Goal: Find specific page/section: Find specific page/section

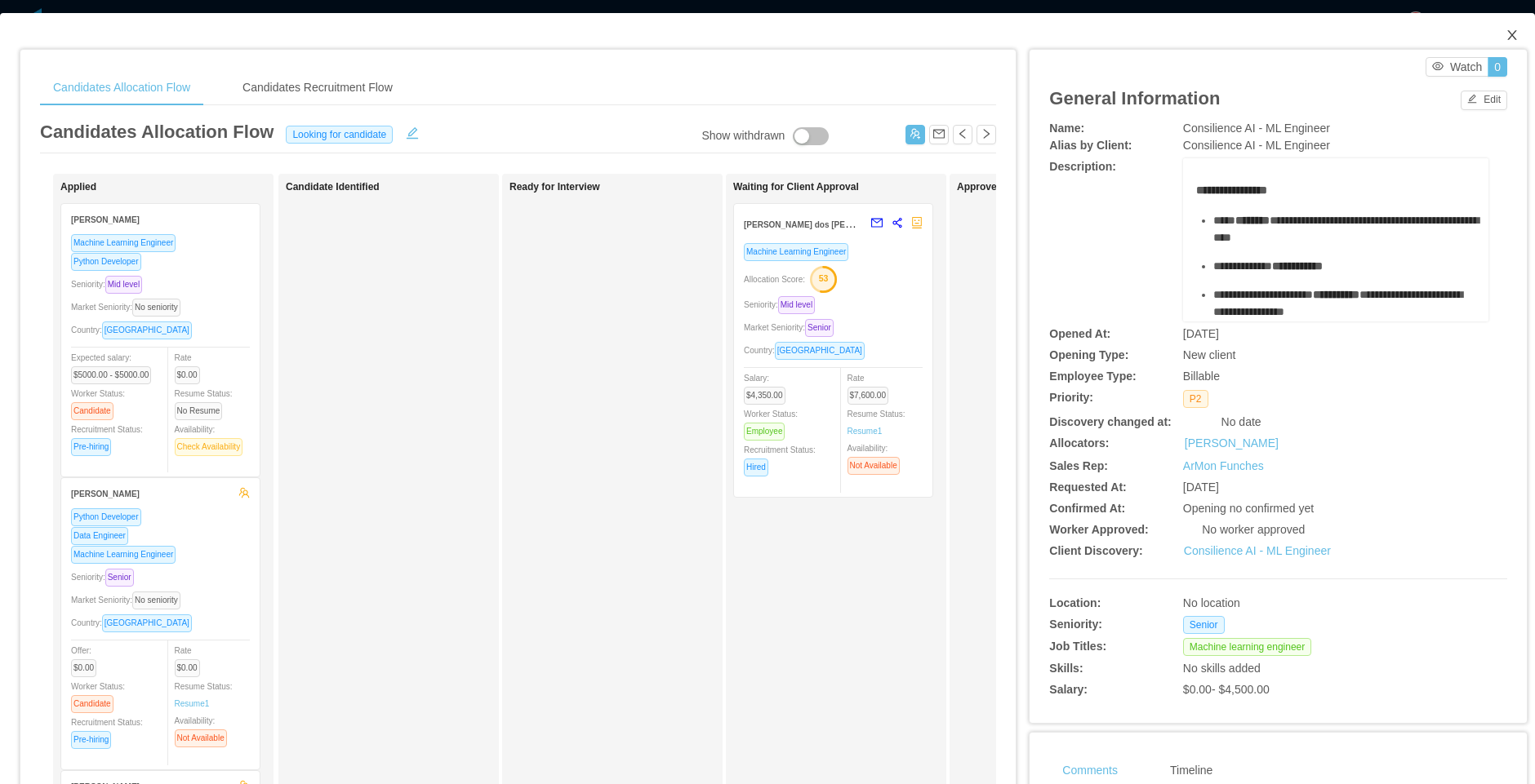
drag, startPoint x: 1498, startPoint y: 35, endPoint x: 1169, endPoint y: 279, distance: 409.6
click at [1506, 34] on icon "icon: close" at bounding box center [1512, 35] width 13 height 13
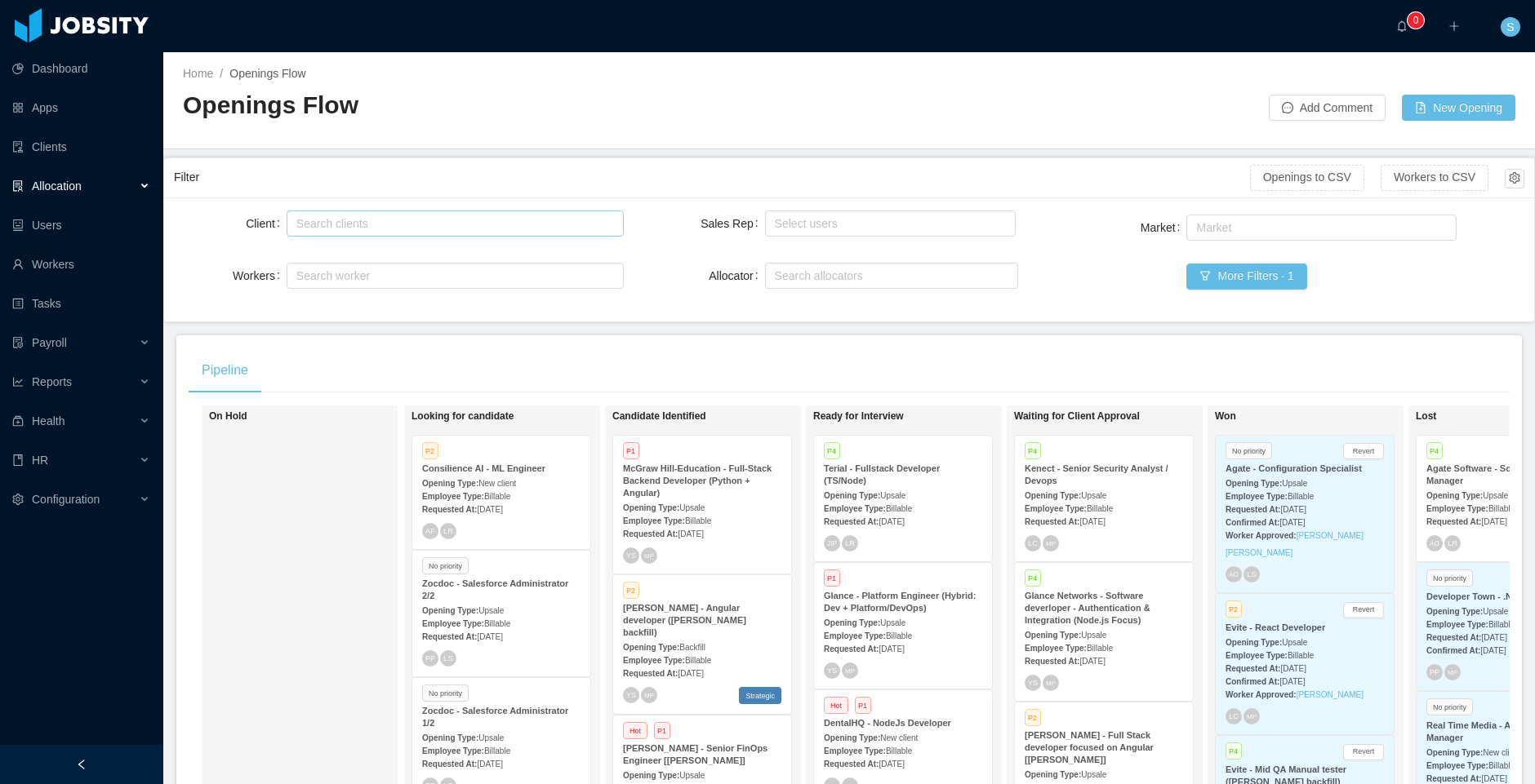
click at [519, 225] on div "Search clients" at bounding box center [451, 223] width 310 height 16
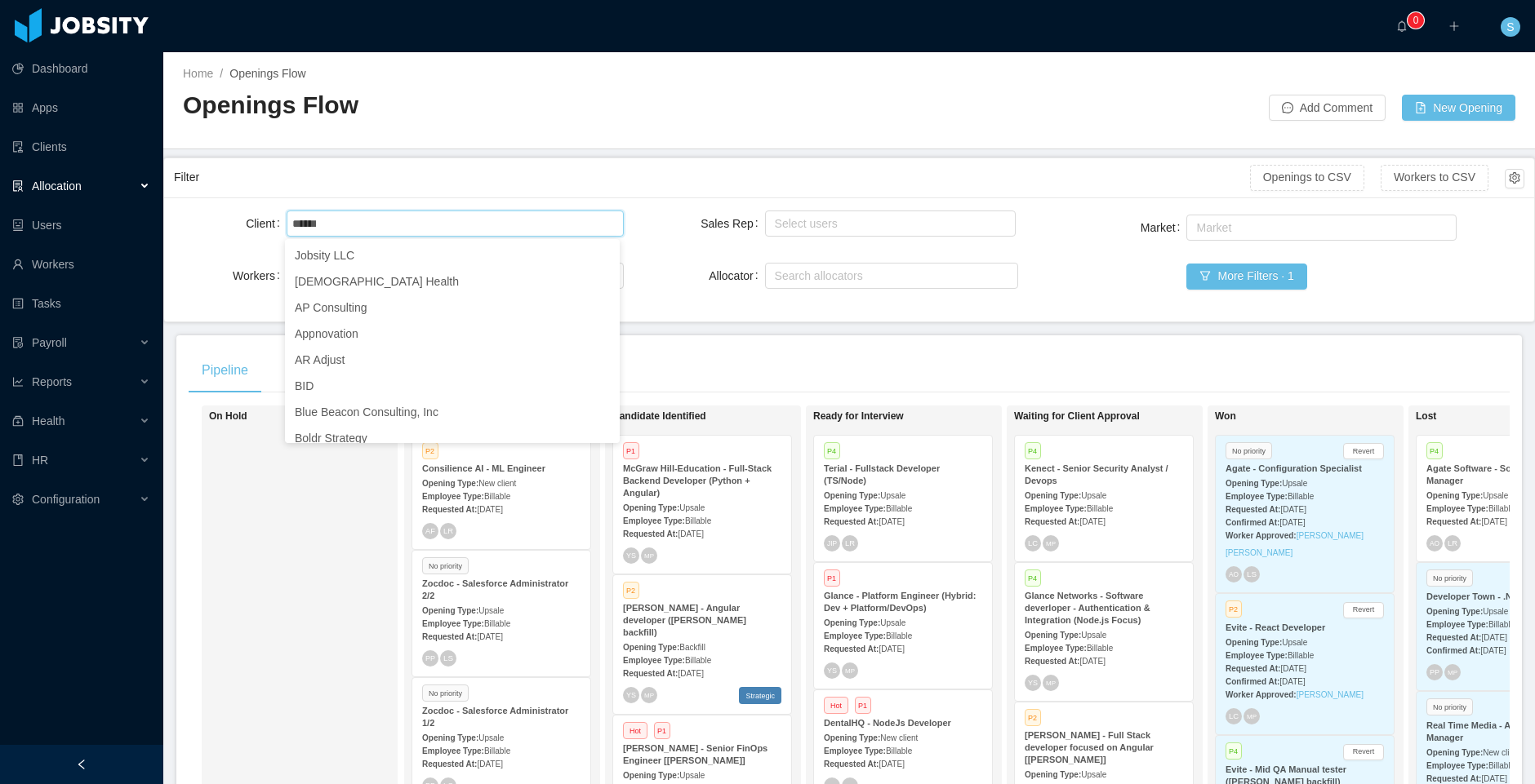
type input "*******"
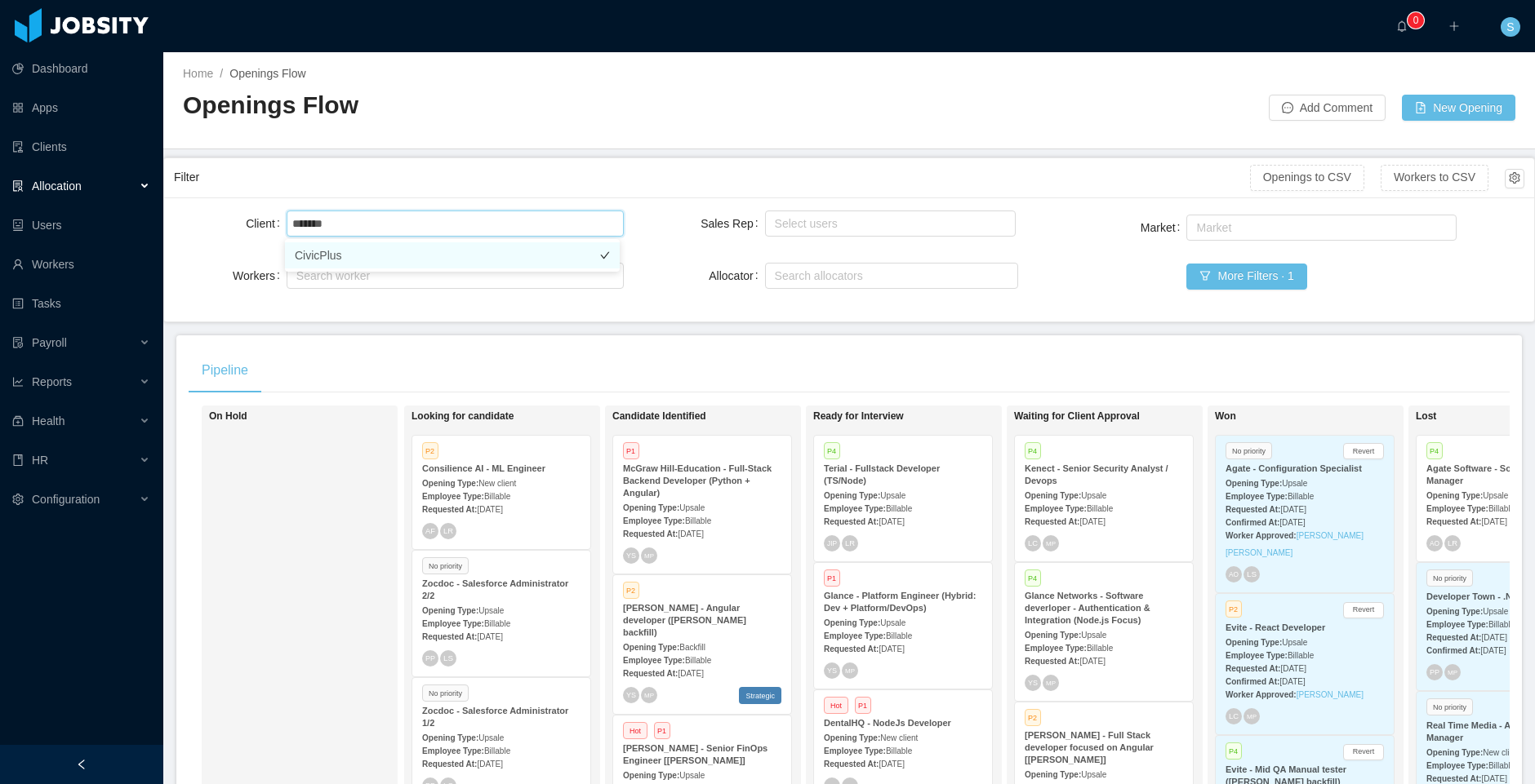
click at [341, 256] on li "CivicPlus" at bounding box center [452, 254] width 335 height 26
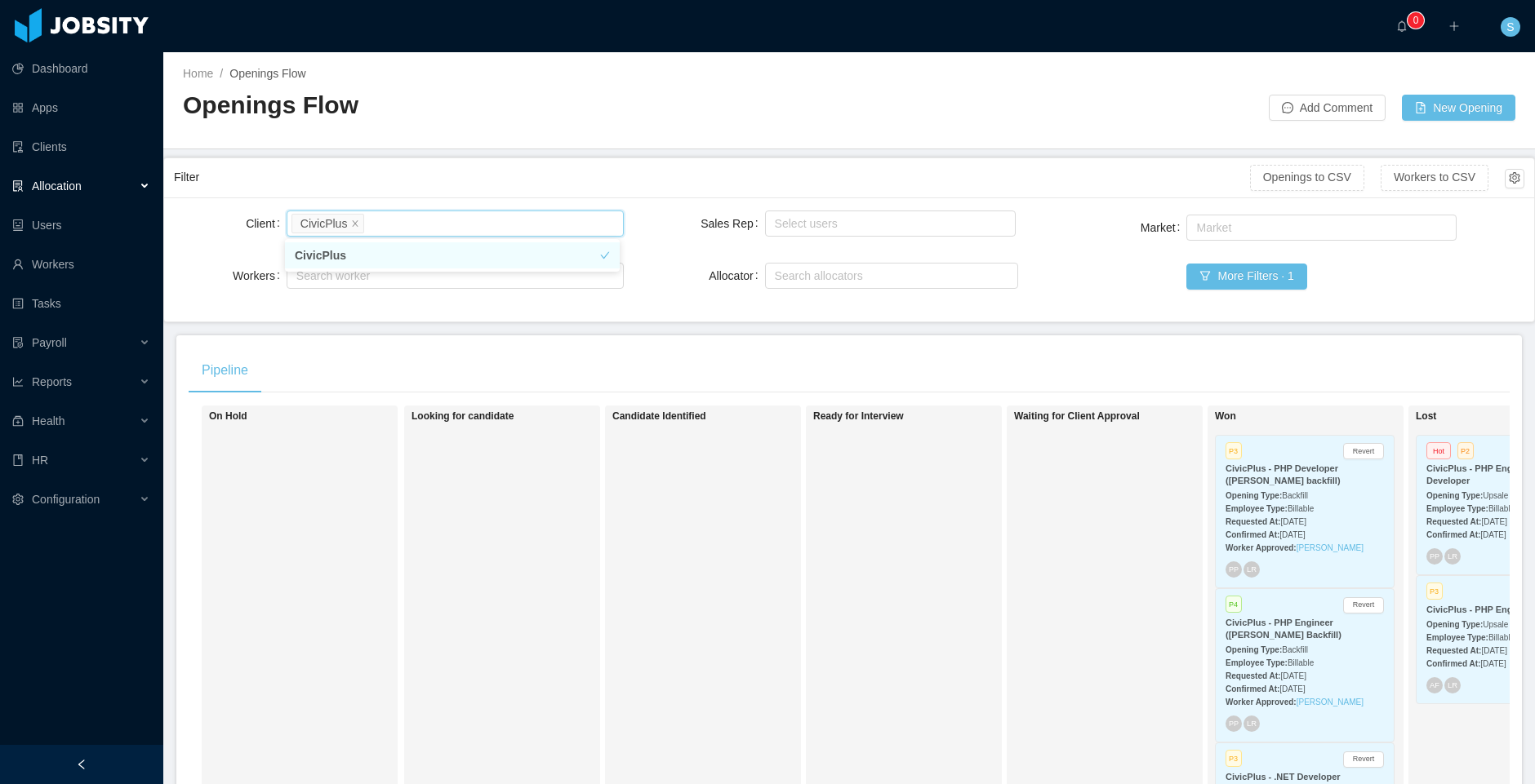
scroll to position [0, 133]
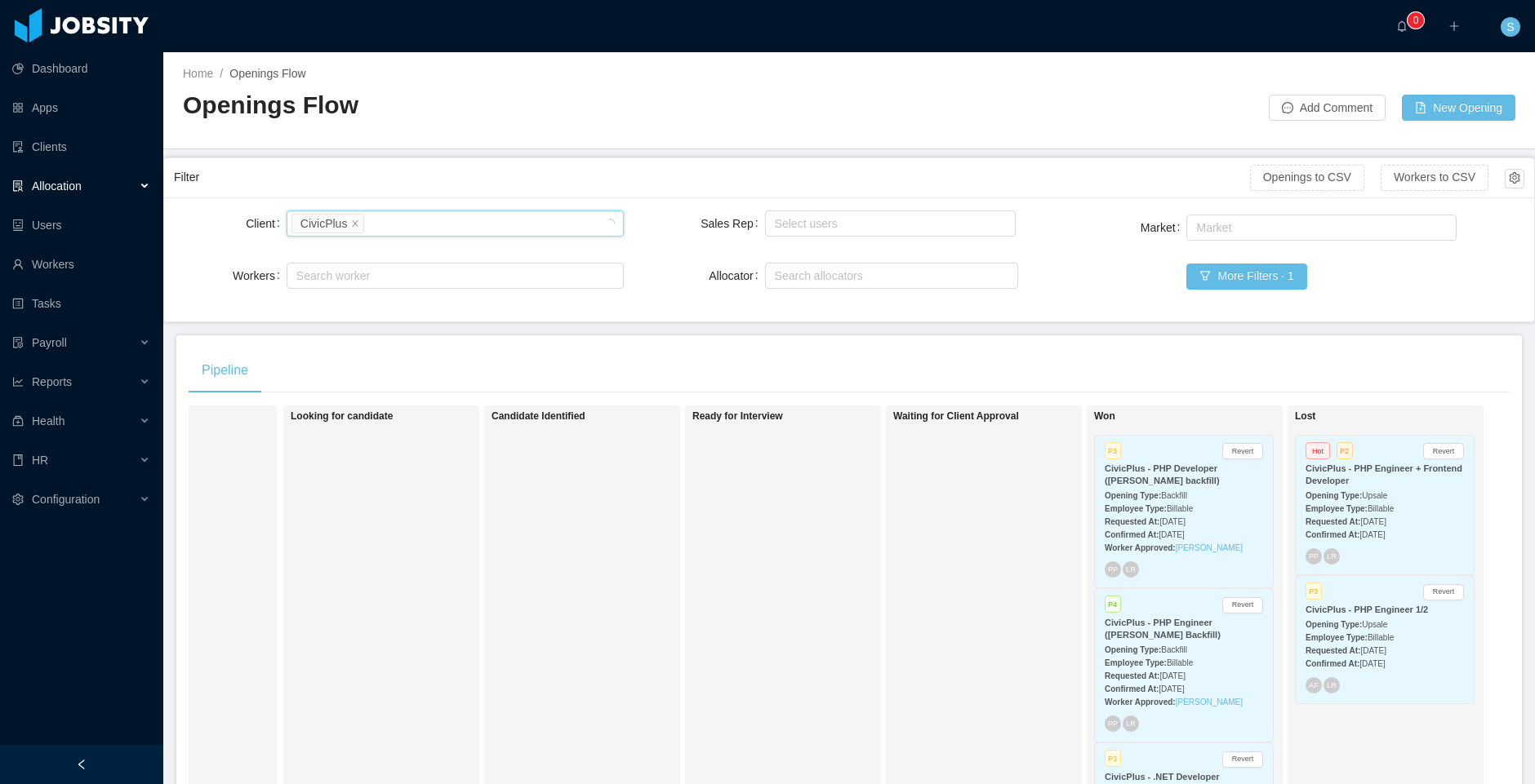
click at [1193, 490] on div "Opening Type: Backfill" at bounding box center [1183, 495] width 158 height 17
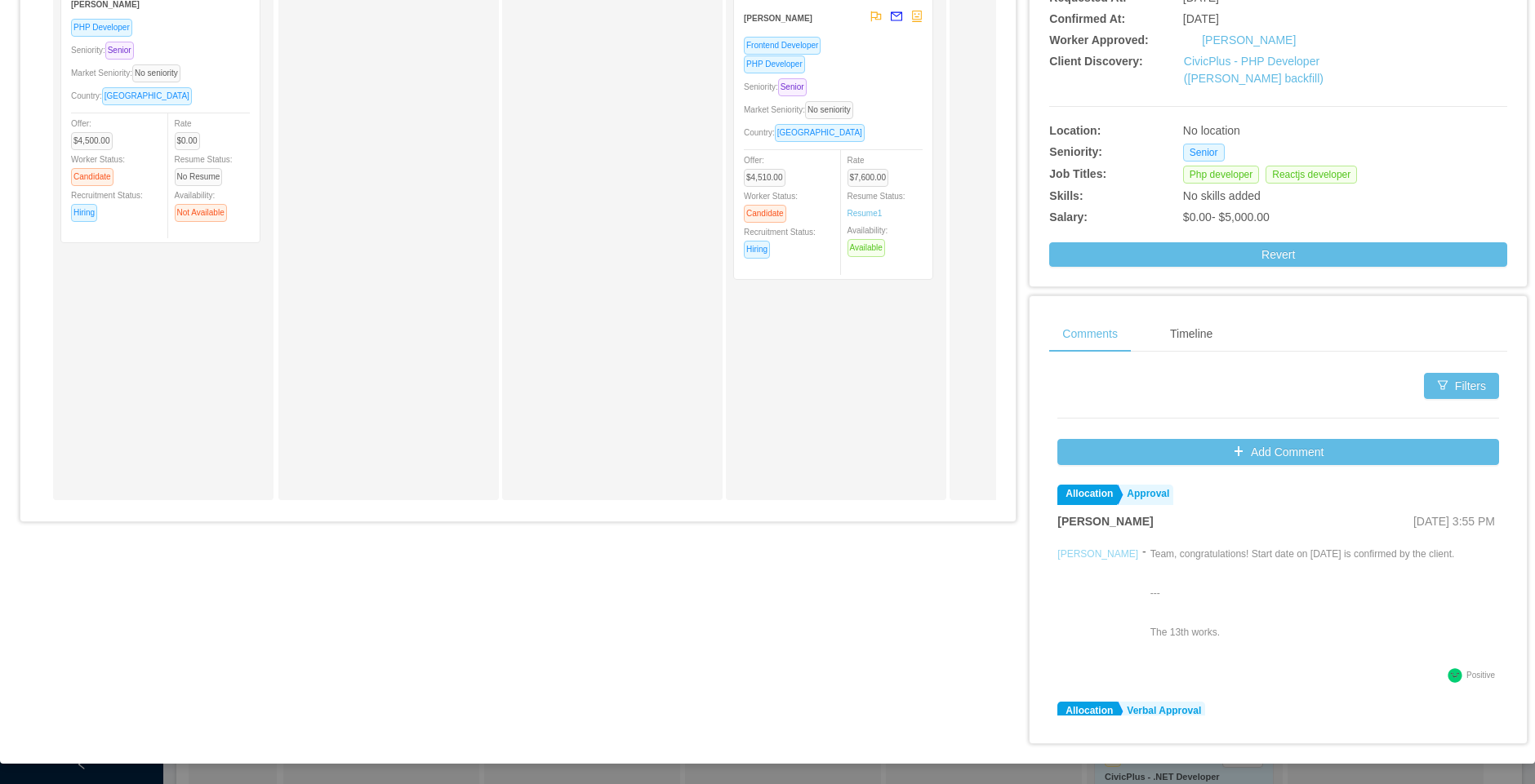
click at [1058, 560] on link "[PERSON_NAME]" at bounding box center [1097, 554] width 80 height 12
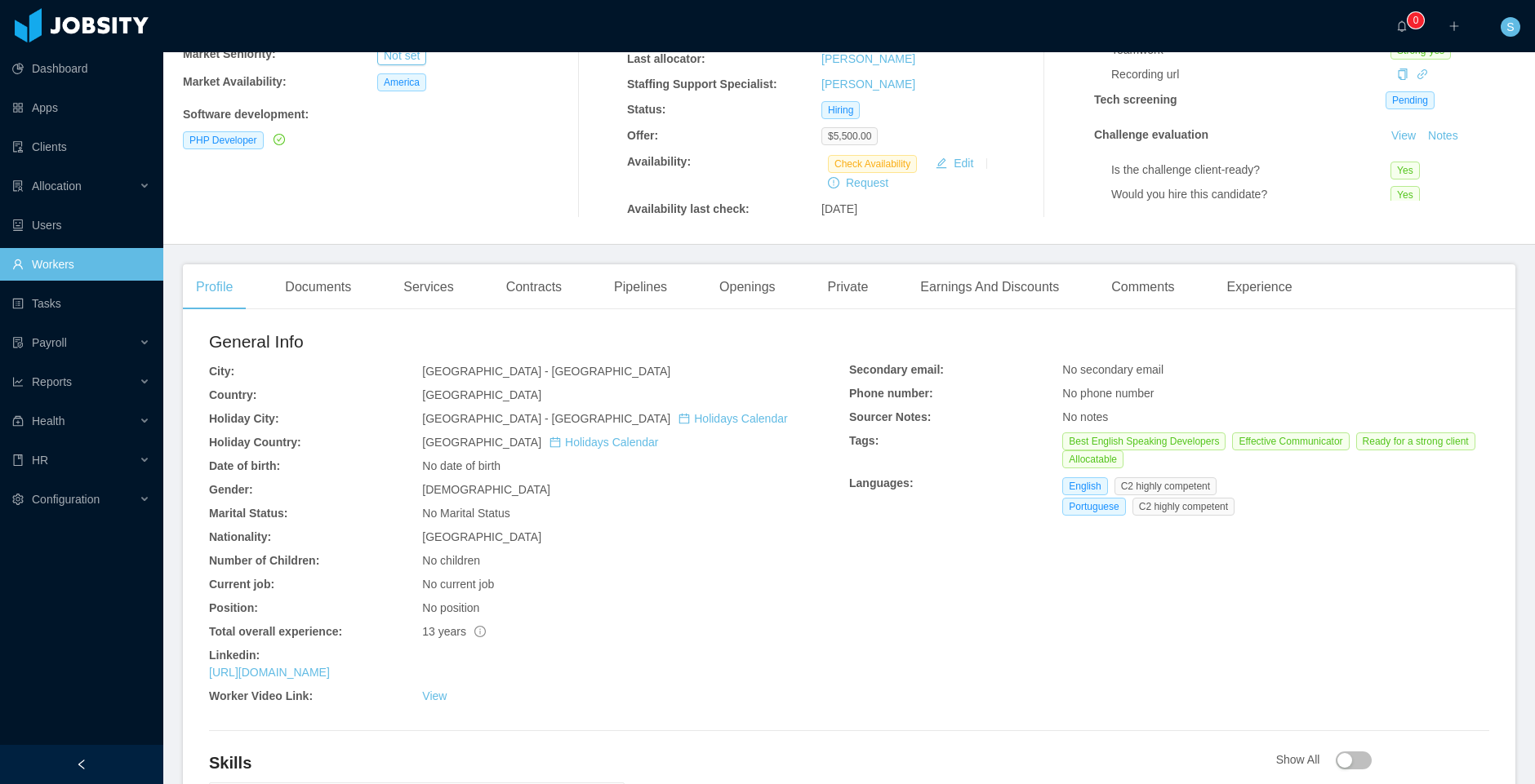
scroll to position [294, 0]
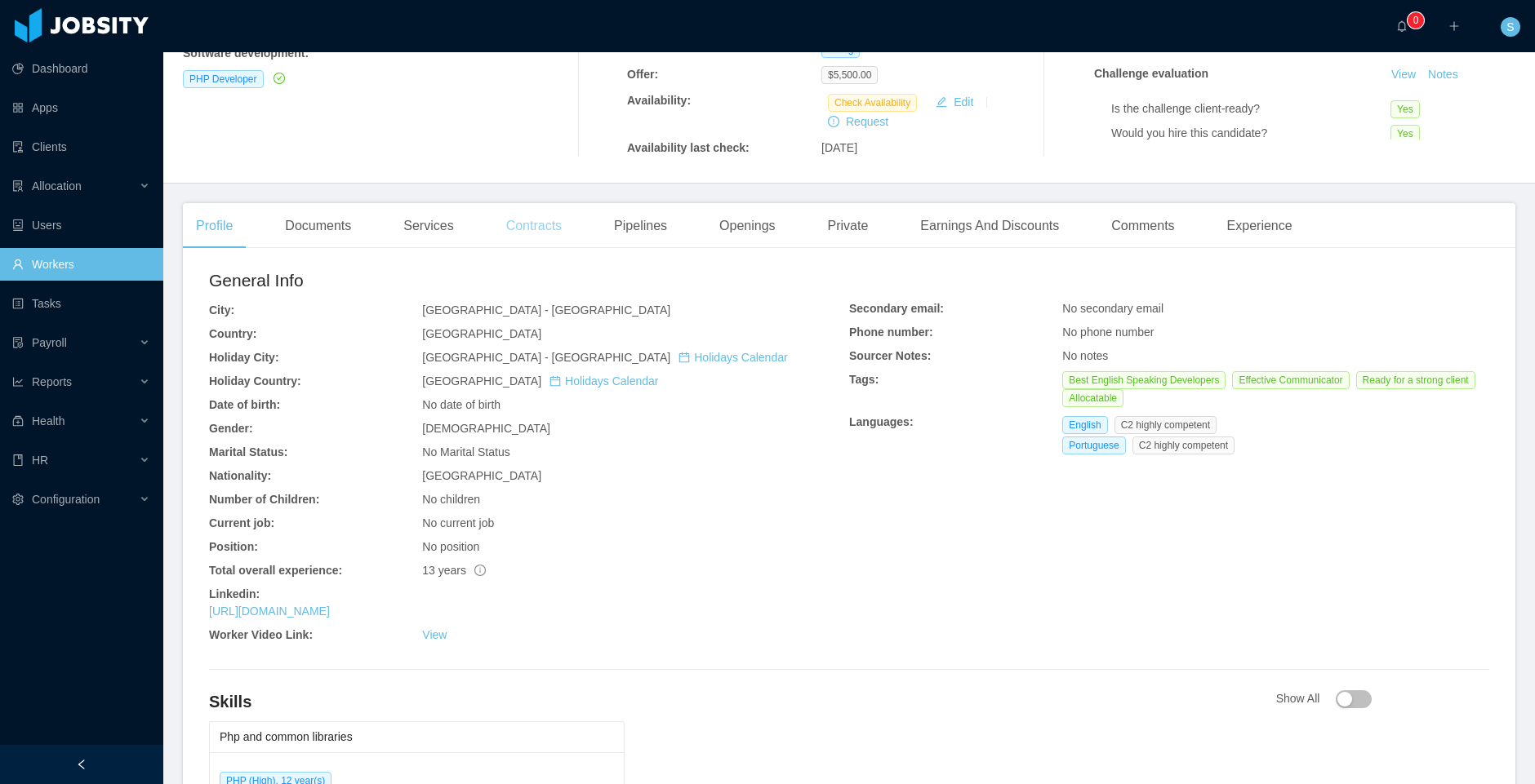
click at [532, 223] on div "Contracts" at bounding box center [533, 226] width 81 height 46
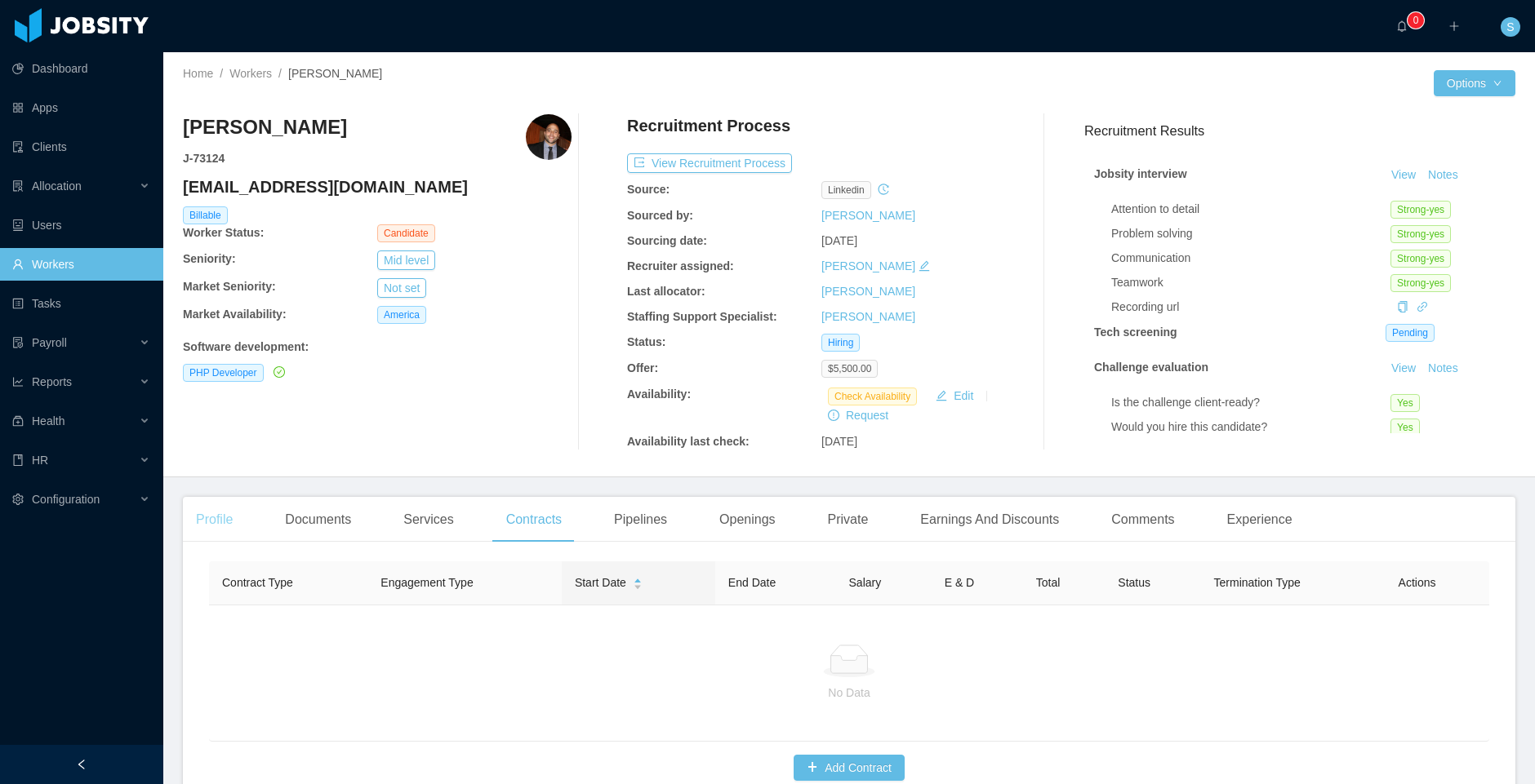
click at [221, 516] on div "Profile" at bounding box center [214, 520] width 63 height 46
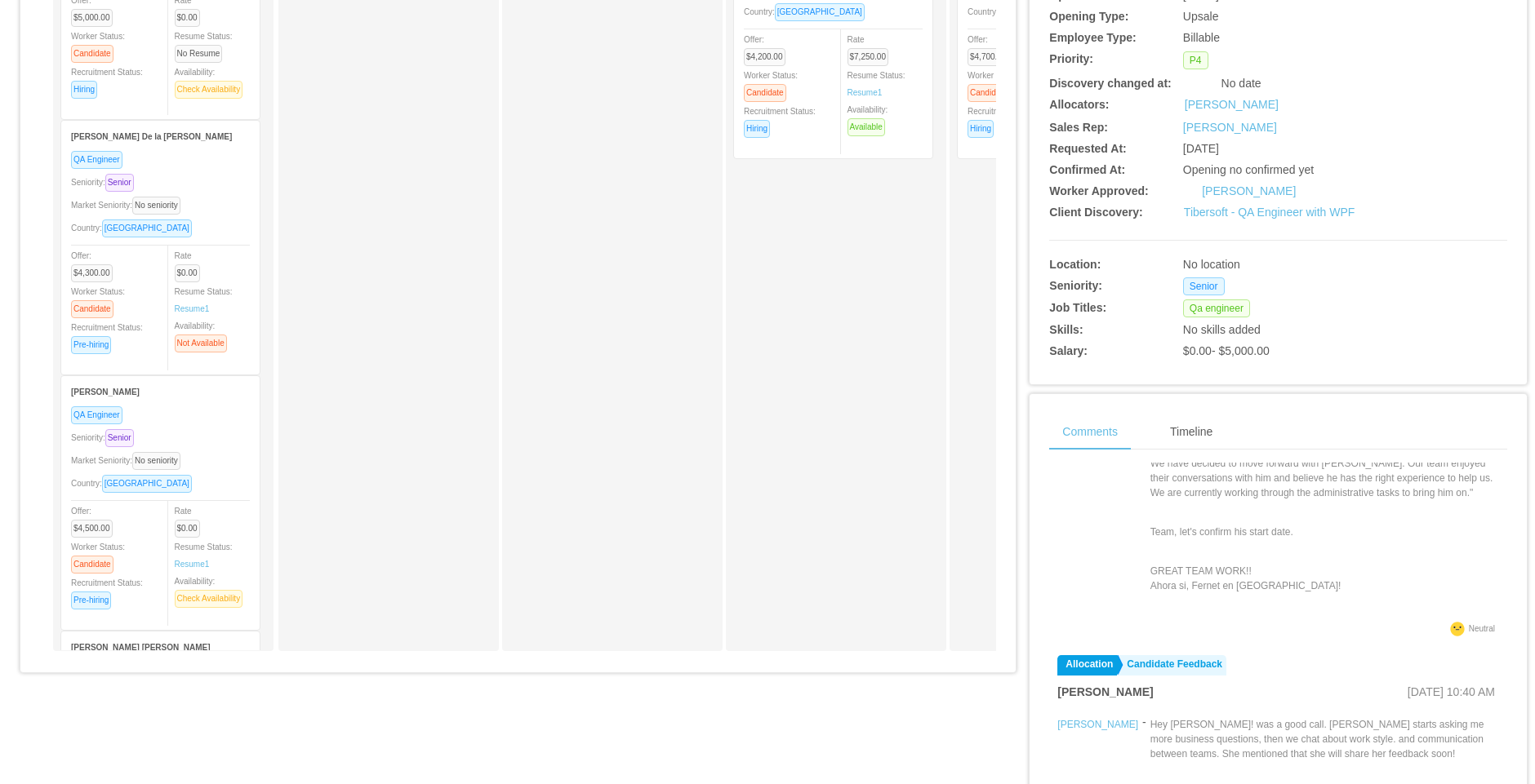
scroll to position [163, 0]
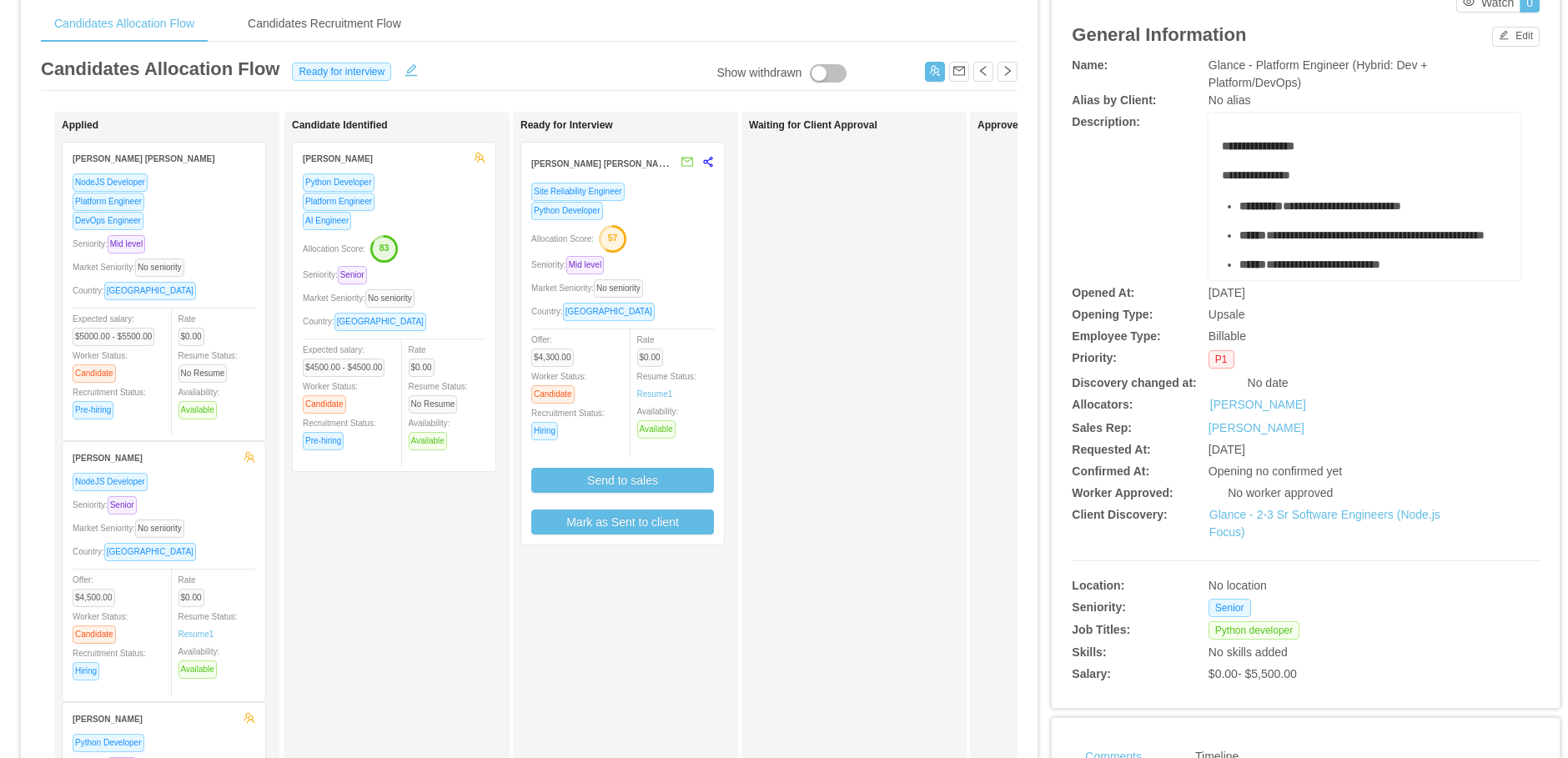
scroll to position [524, 0]
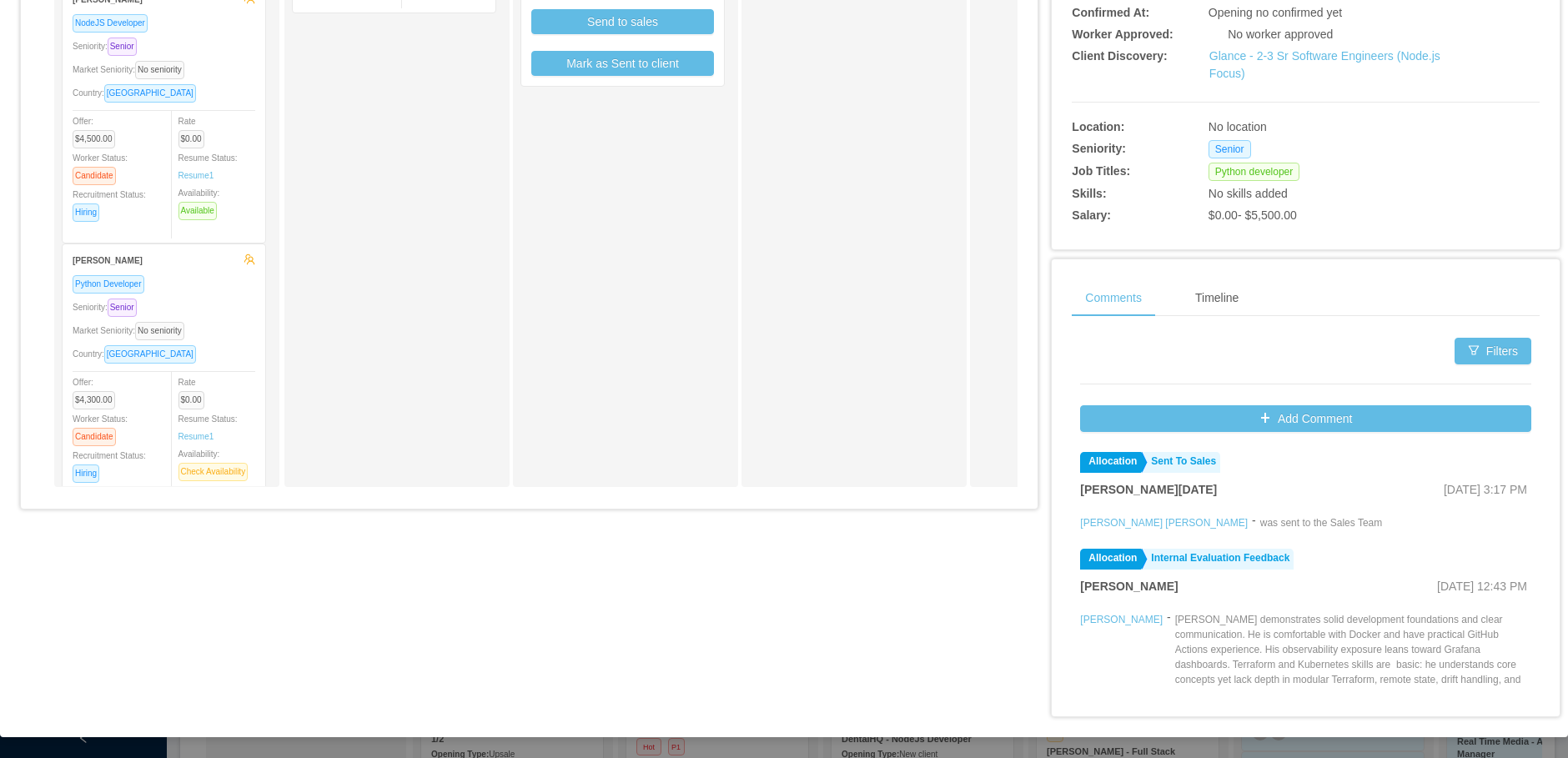
drag, startPoint x: 1266, startPoint y: 463, endPoint x: 1373, endPoint y: 470, distance: 107.2
click at [1364, 460] on div "Allocation Sent To Sales" at bounding box center [1304, 463] width 449 height 25
click at [1444, 486] on span "Sep 12th, 2025 3:17 PM" at bounding box center [1485, 489] width 83 height 14
drag, startPoint x: 1384, startPoint y: 486, endPoint x: 1406, endPoint y: 489, distance: 22.2
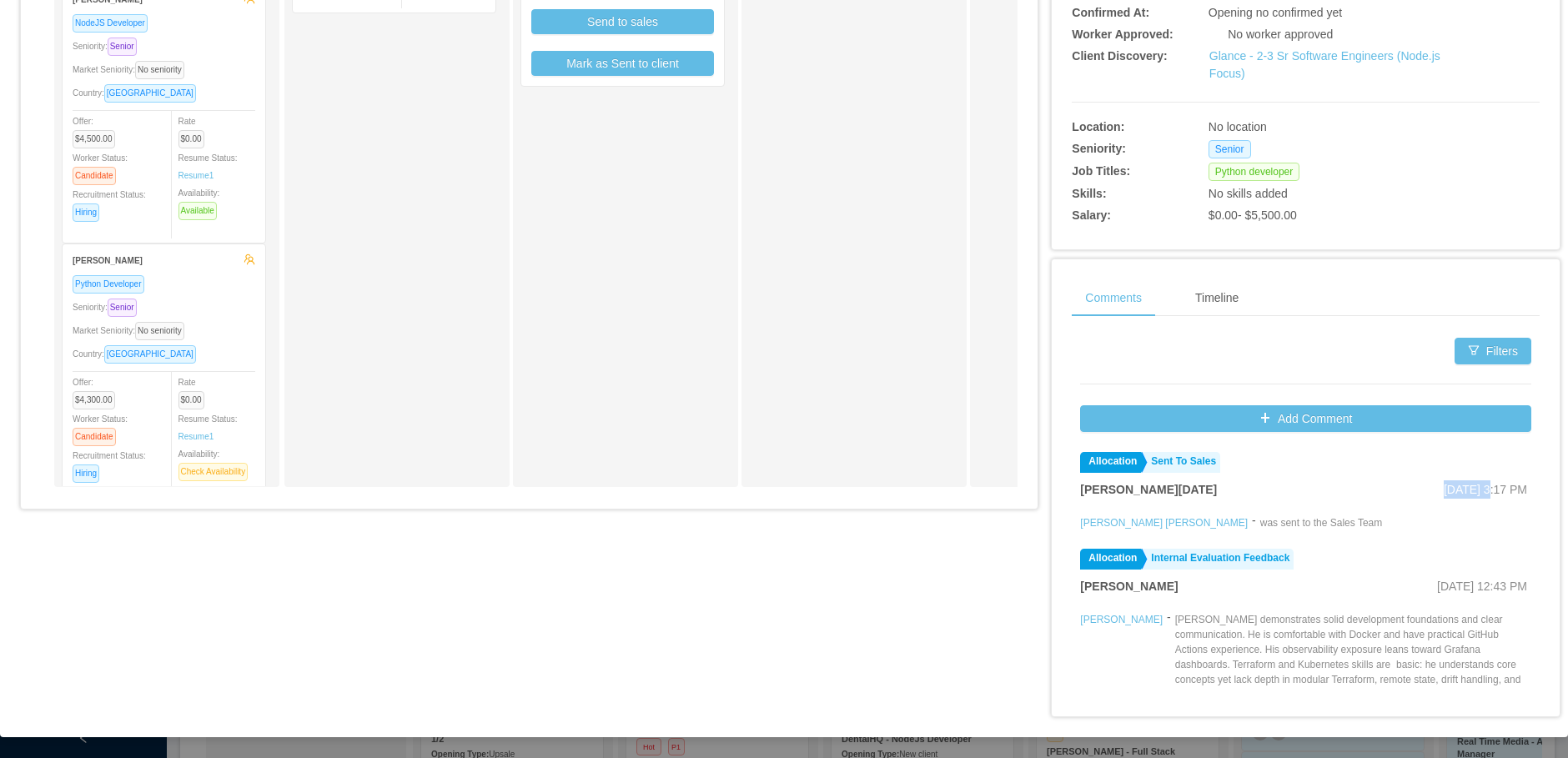
click at [1444, 489] on span "Sep 12th, 2025 3:17 PM" at bounding box center [1485, 489] width 83 height 14
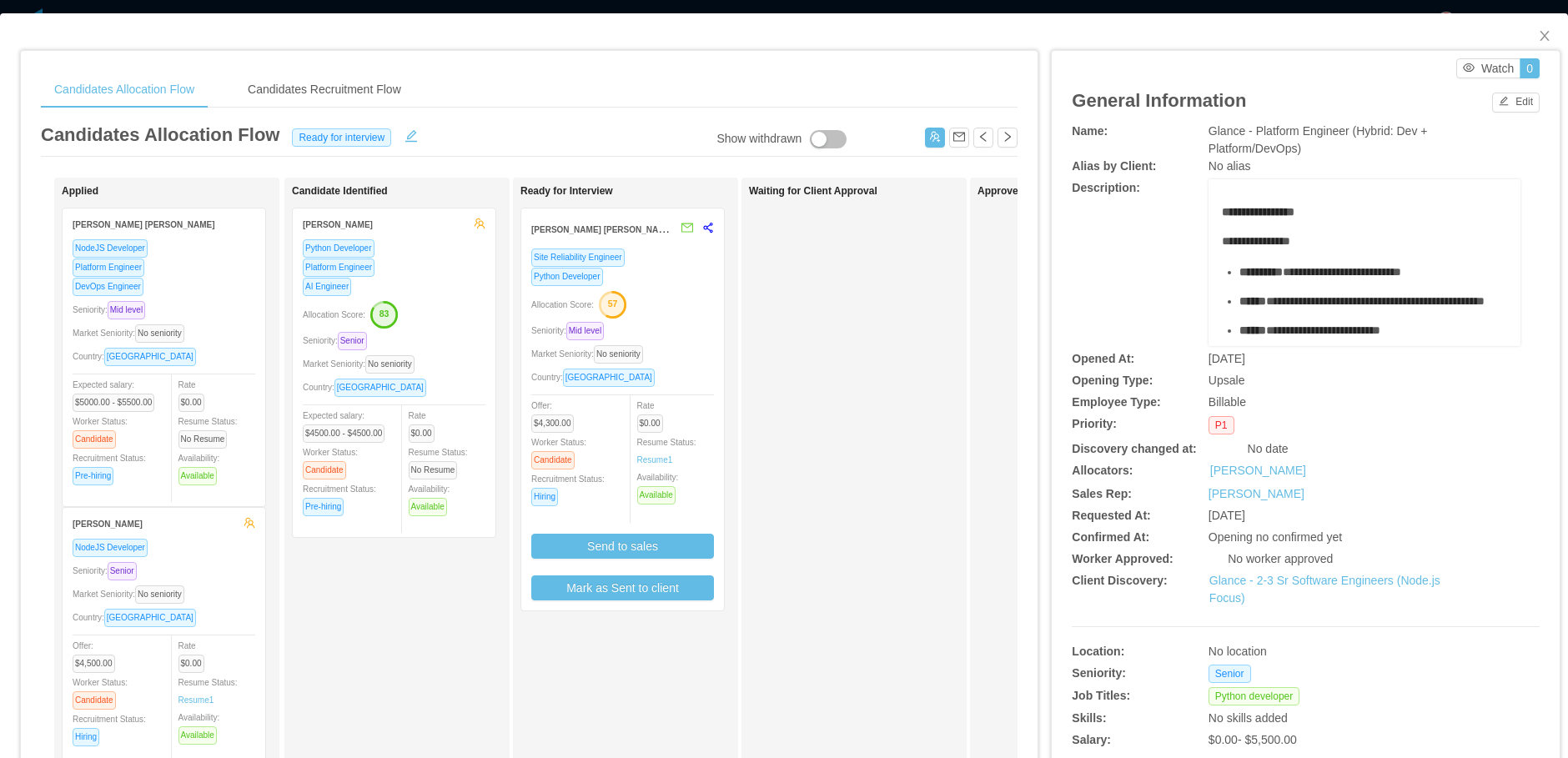
scroll to position [500, 0]
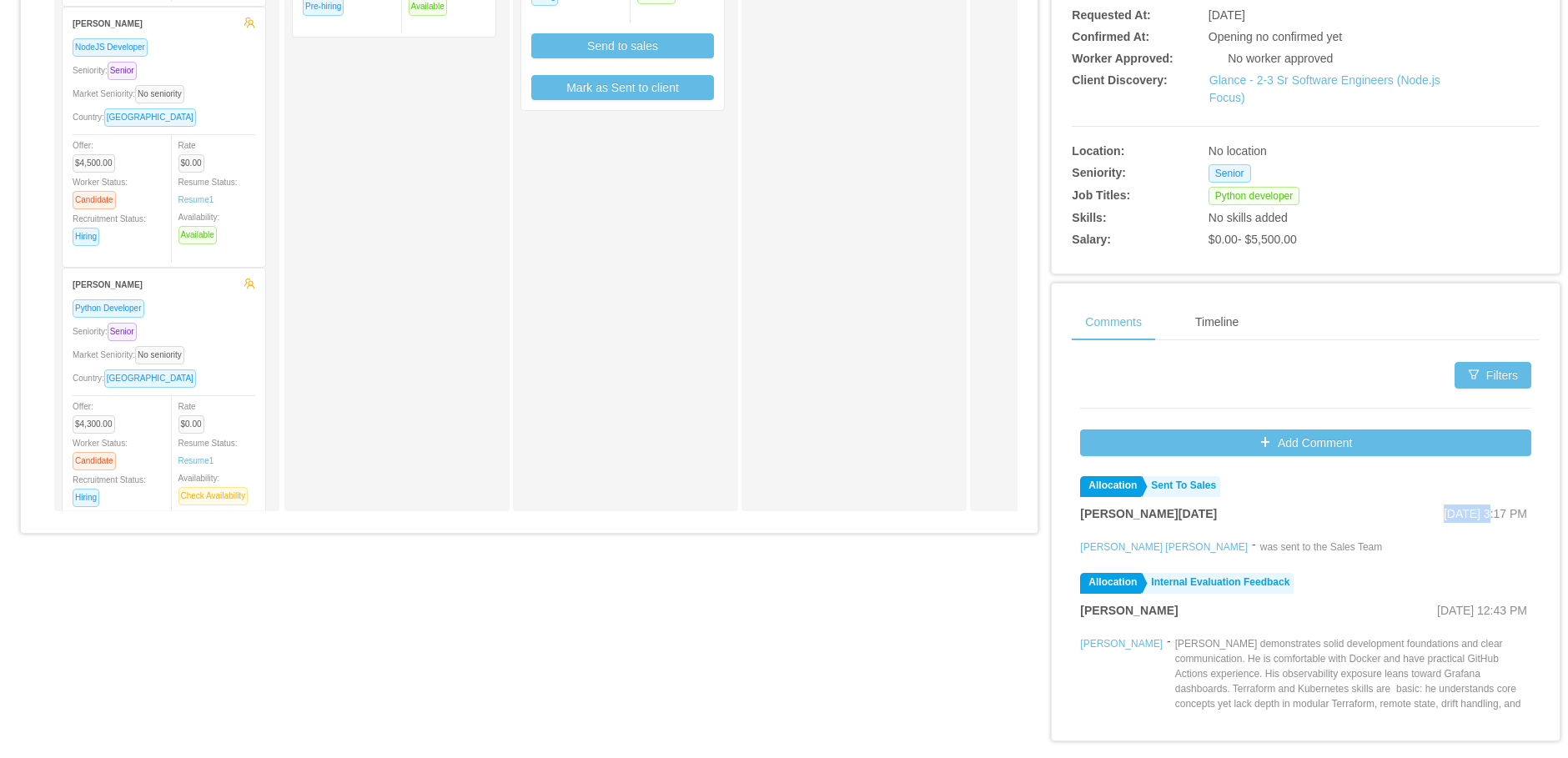
click at [1444, 521] on div "Sep 12th, 2025 3:17 PM" at bounding box center [1485, 514] width 83 height 18
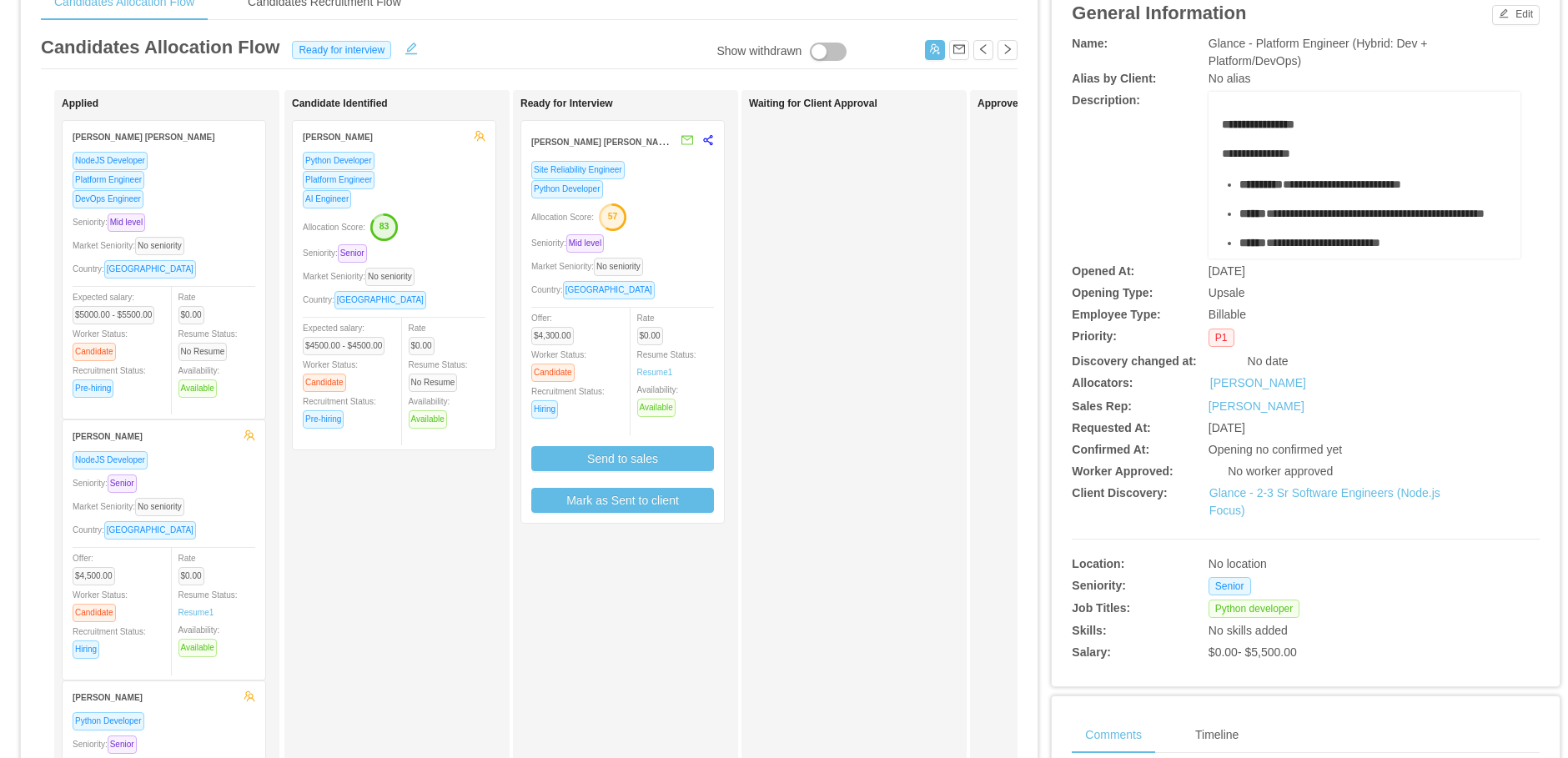
scroll to position [0, 0]
